Goal: Find specific page/section: Find specific page/section

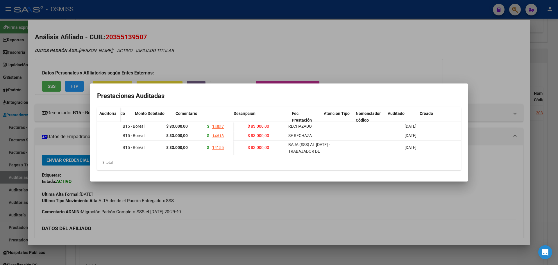
scroll to position [0, 113]
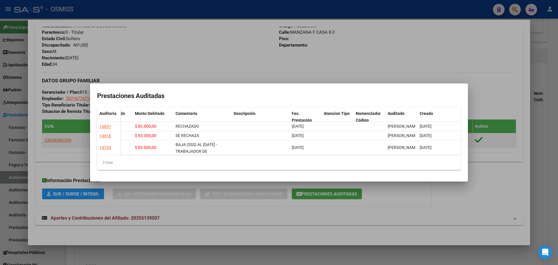
click at [179, 54] on div at bounding box center [279, 132] width 558 height 265
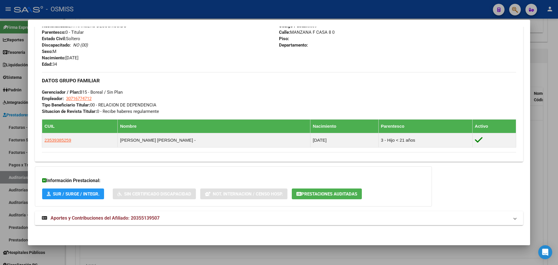
click at [0, 144] on div at bounding box center [279, 132] width 558 height 265
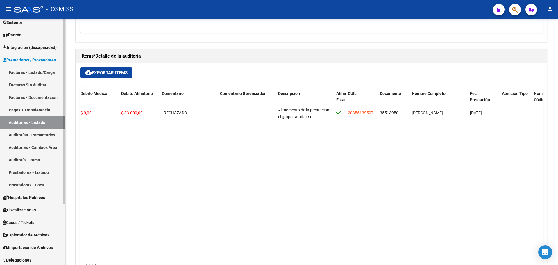
scroll to position [58, 0]
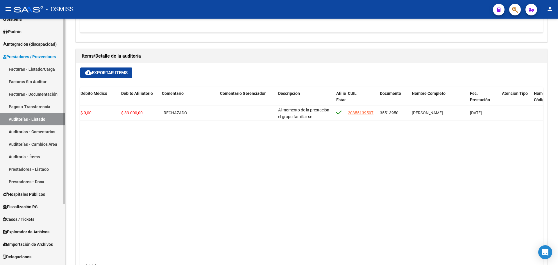
click at [41, 217] on link "Casos / Tickets" at bounding box center [32, 219] width 65 height 12
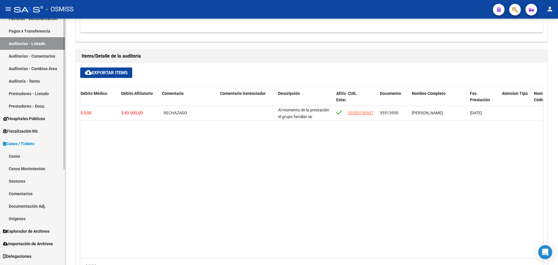
scroll to position [156, 0]
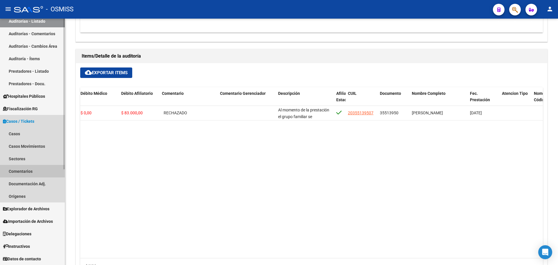
click at [23, 171] on link "Comentarios" at bounding box center [32, 171] width 65 height 12
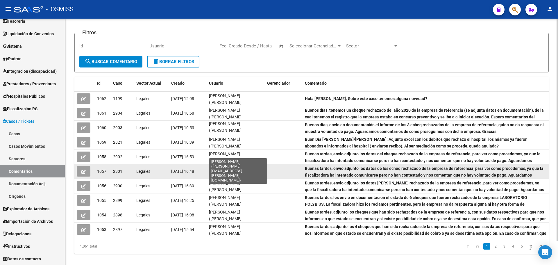
scroll to position [26, 0]
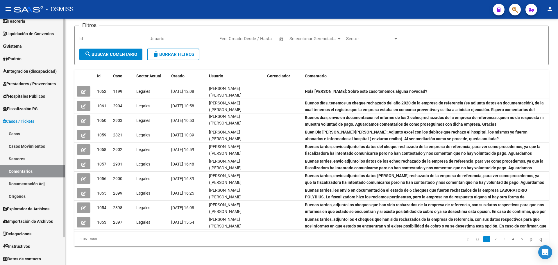
click at [5, 131] on link "Casos" at bounding box center [32, 133] width 65 height 12
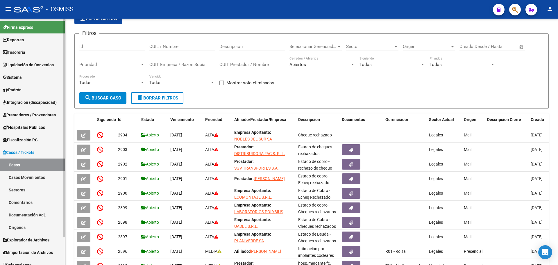
click at [15, 56] on link "Tesorería" at bounding box center [32, 52] width 65 height 12
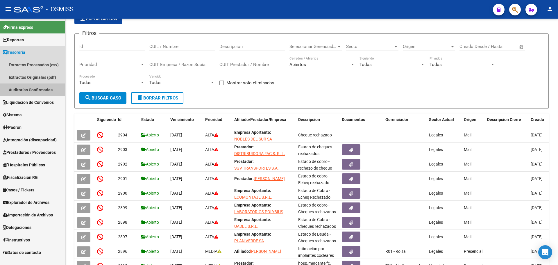
click at [24, 87] on link "Auditorías Confirmadas" at bounding box center [32, 89] width 65 height 12
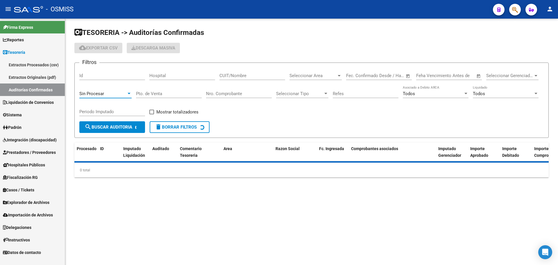
click at [112, 94] on div "Sin Procesar" at bounding box center [102, 93] width 47 height 5
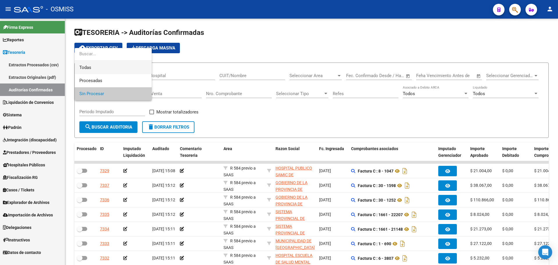
click at [98, 69] on span "Todas" at bounding box center [113, 67] width 68 height 13
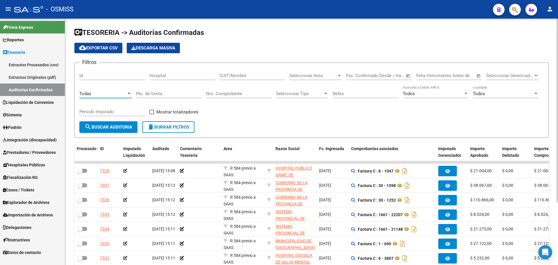
click at [225, 92] on input "Nro. Comprobante" at bounding box center [239, 93] width 66 height 5
type input "3390"
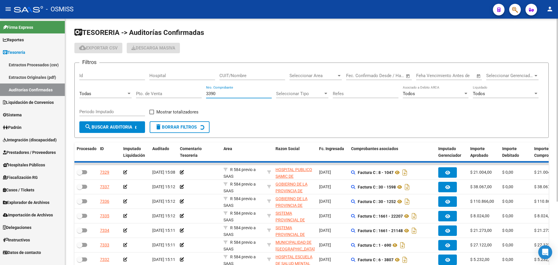
checkbox input "true"
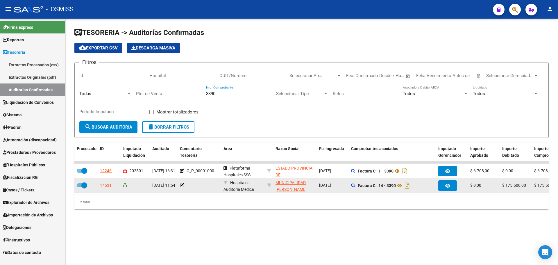
type input "3390"
click at [107, 186] on div "14531" at bounding box center [106, 185] width 12 height 7
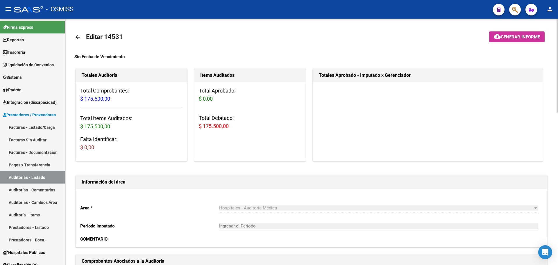
scroll to position [174, 0]
